Goal: Task Accomplishment & Management: Manage account settings

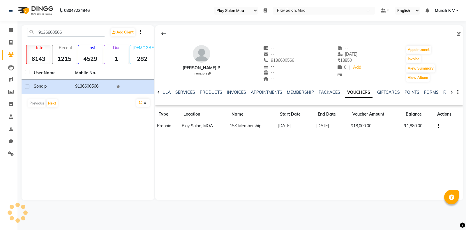
select select "93"
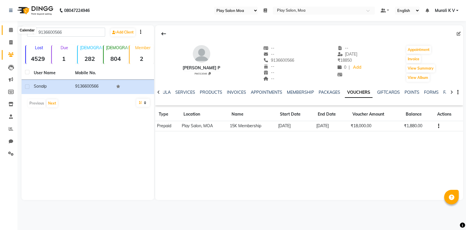
click at [10, 32] on span at bounding box center [11, 30] width 10 height 7
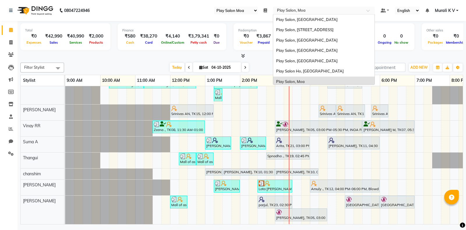
click at [295, 10] on input "text" at bounding box center [318, 11] width 84 height 6
click at [309, 62] on span "Play Salon, [GEOGRAPHIC_DATA]" at bounding box center [306, 61] width 61 height 5
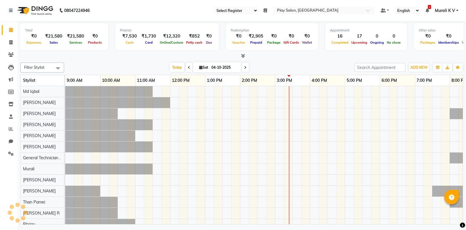
select select "90"
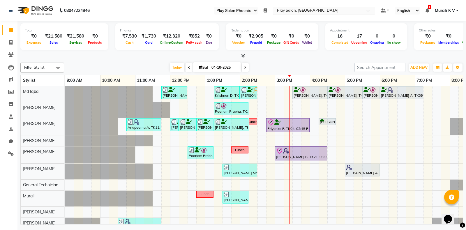
click at [326, 12] on input "text" at bounding box center [318, 11] width 84 height 6
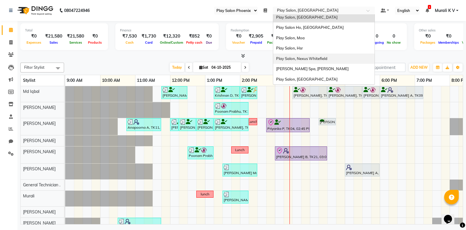
click at [322, 55] on div "Play Salon, Nexus Whitefield" at bounding box center [323, 59] width 101 height 10
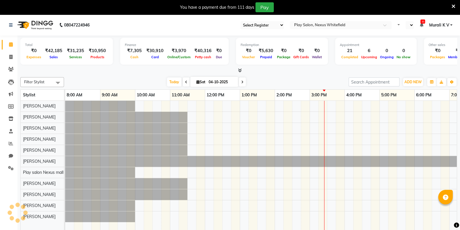
scroll to position [0, 27]
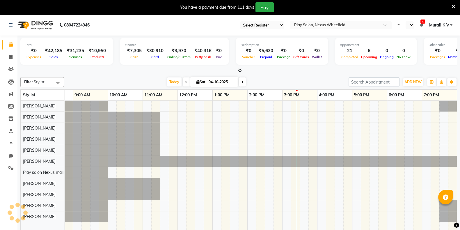
select select "106"
select select "en"
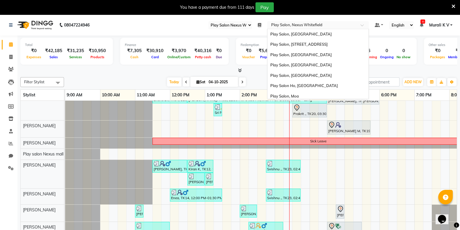
scroll to position [44, 0]
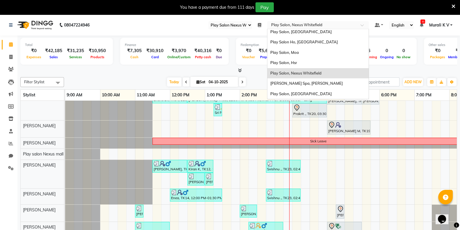
click at [313, 27] on input "text" at bounding box center [312, 26] width 84 height 6
click at [318, 90] on div "Play Salon, [GEOGRAPHIC_DATA]" at bounding box center [318, 94] width 101 height 10
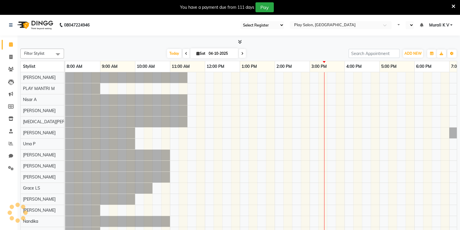
scroll to position [0, 27]
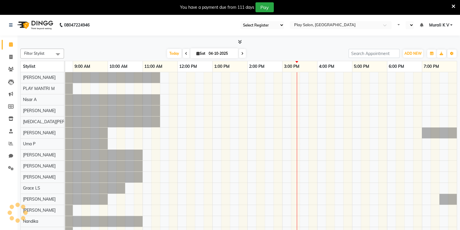
select select "en"
select select "89"
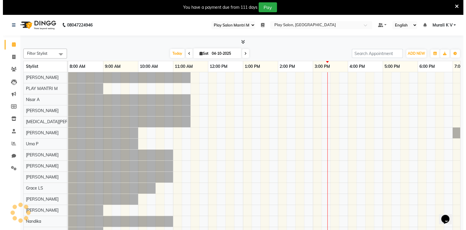
scroll to position [0, 0]
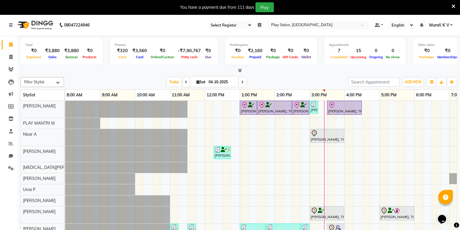
click at [454, 6] on icon at bounding box center [454, 6] width 4 height 5
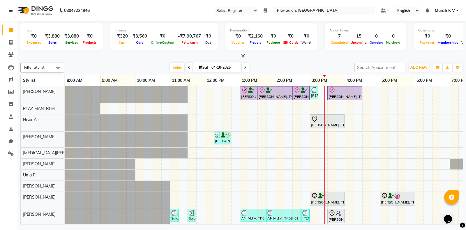
click at [188, 68] on icon at bounding box center [189, 67] width 2 height 3
type input "03-10-2025"
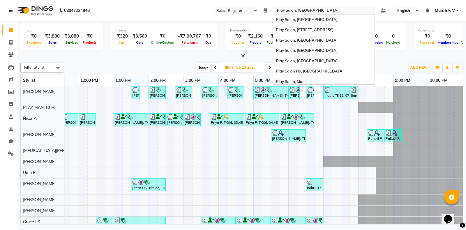
click at [306, 8] on span "Play Salon, [GEOGRAPHIC_DATA]" at bounding box center [307, 10] width 61 height 5
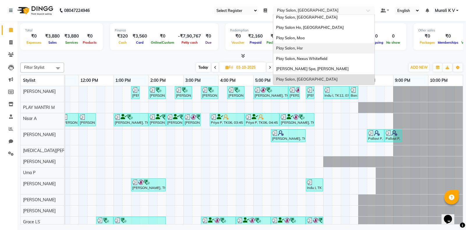
click at [298, 47] on span "Play Salon, Hsr" at bounding box center [289, 48] width 27 height 5
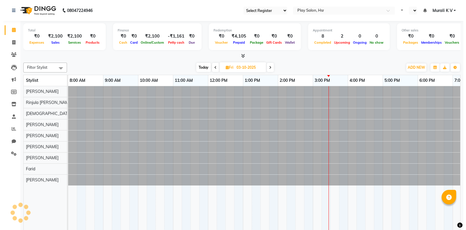
scroll to position [0, 22]
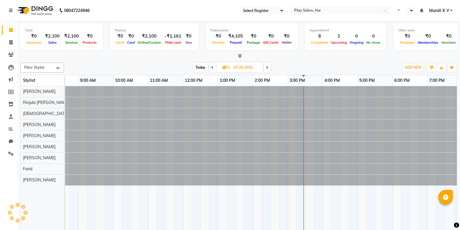
select select "92"
select select "en"
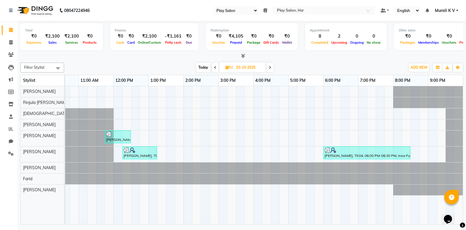
scroll to position [0, 0]
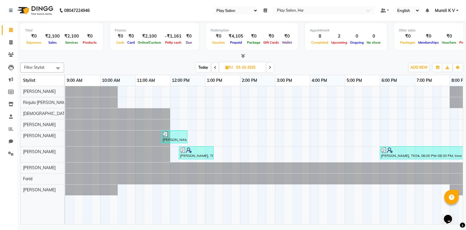
click at [202, 67] on span "Today" at bounding box center [203, 67] width 15 height 9
type input "04-10-2025"
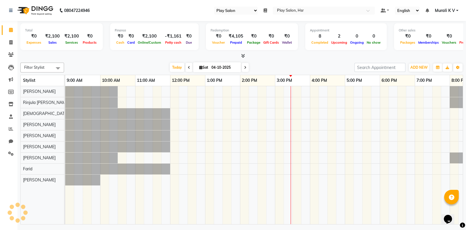
scroll to position [0, 57]
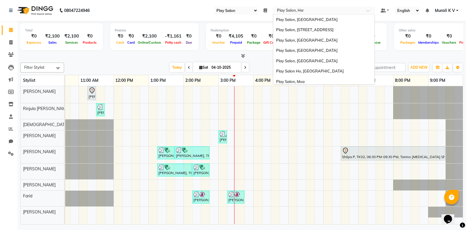
click at [326, 13] on input "text" at bounding box center [318, 11] width 84 height 6
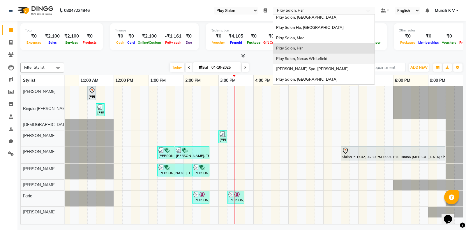
scroll to position [0, 0]
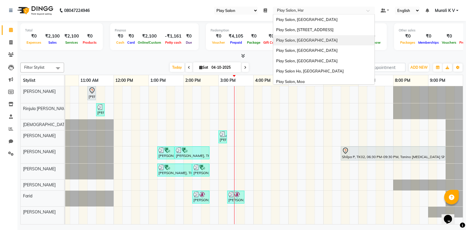
click at [328, 40] on div "Play Salon, Saharkarnagar" at bounding box center [323, 40] width 101 height 10
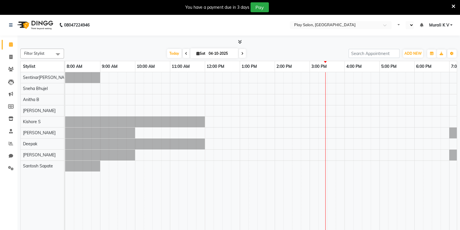
select select "en"
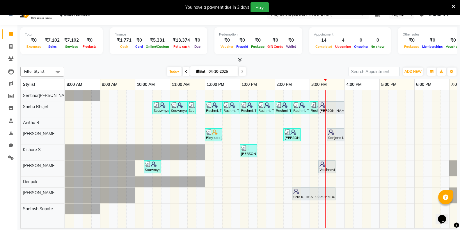
scroll to position [14, 0]
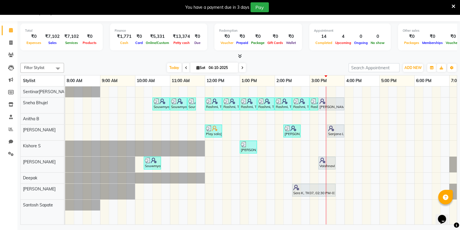
click at [185, 69] on span at bounding box center [186, 67] width 7 height 9
type input "03-10-2025"
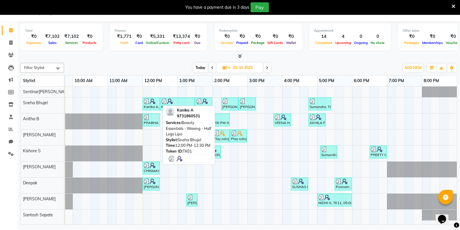
click at [151, 102] on img at bounding box center [153, 101] width 6 height 6
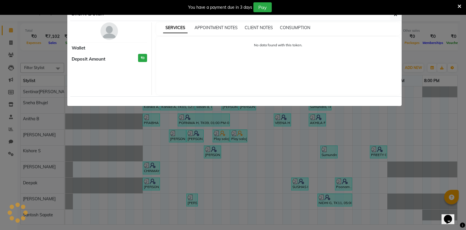
scroll to position [1, 62]
select select "3"
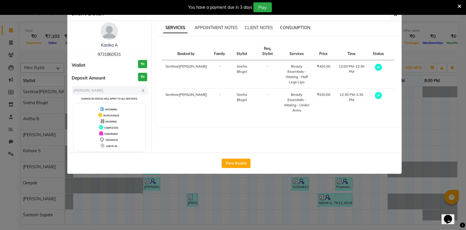
click at [297, 29] on span "CONSUMPTION" at bounding box center [295, 27] width 30 height 5
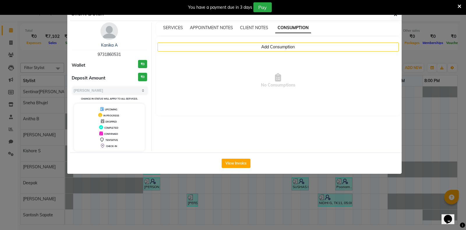
click at [297, 29] on span "CONSUMPTION" at bounding box center [293, 28] width 36 height 10
click at [459, 5] on icon at bounding box center [460, 6] width 4 height 5
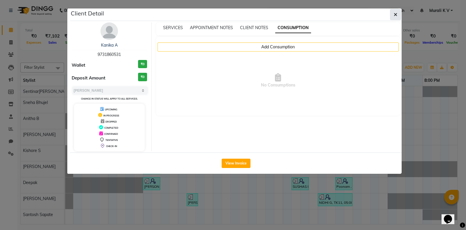
click at [394, 14] on icon "button" at bounding box center [395, 14] width 3 height 5
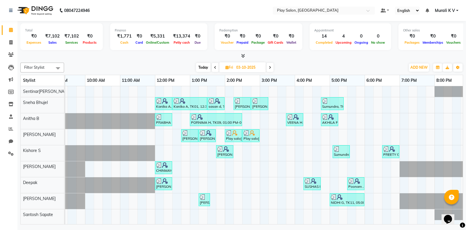
scroll to position [1, 57]
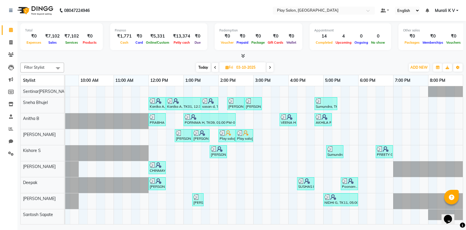
click at [203, 68] on span "Today" at bounding box center [203, 67] width 15 height 9
type input "04-10-2025"
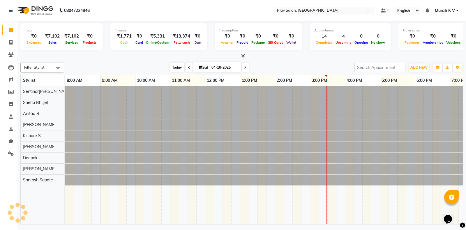
scroll to position [0, 57]
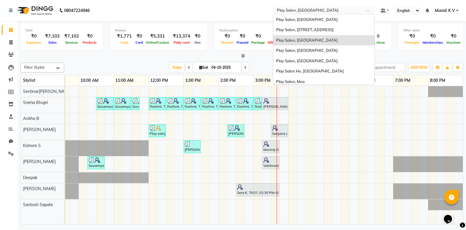
click at [299, 10] on input "text" at bounding box center [318, 11] width 84 height 6
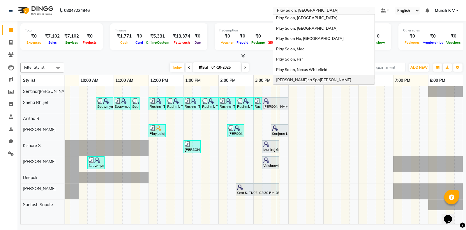
click at [310, 78] on span "[PERSON_NAME] Spa, [PERSON_NAME]" at bounding box center [313, 79] width 75 height 5
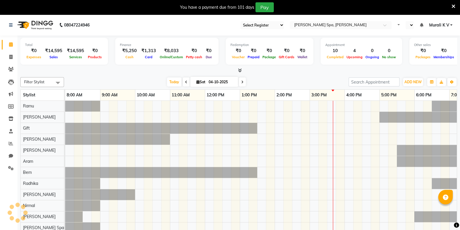
select select "100"
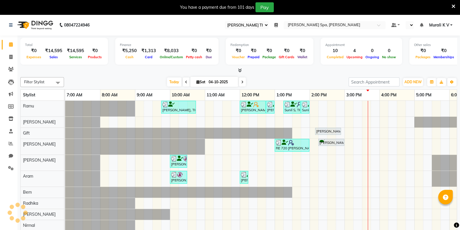
select select "en"
